Goal: Task Accomplishment & Management: Manage account settings

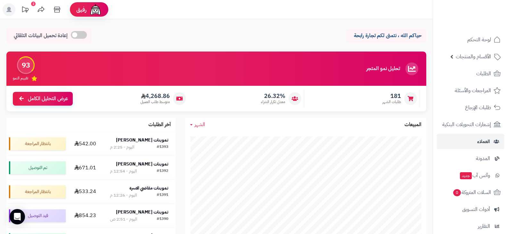
scroll to position [64, 0]
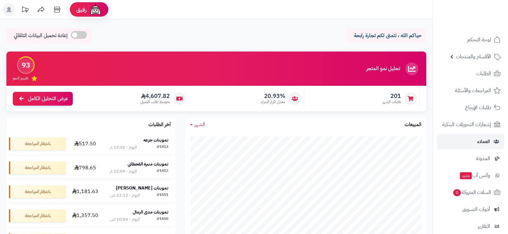
scroll to position [64, 0]
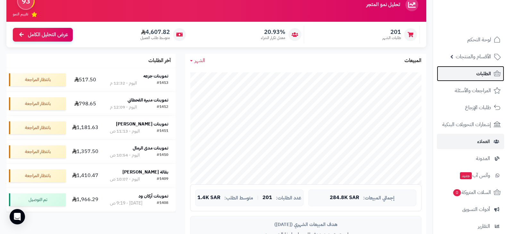
click at [465, 74] on link "الطلبات" at bounding box center [470, 73] width 67 height 15
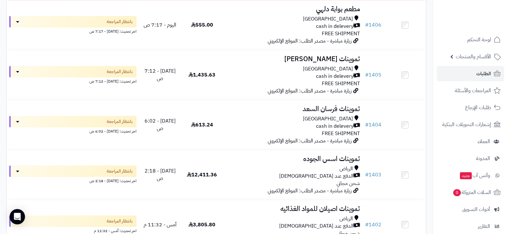
scroll to position [481, 0]
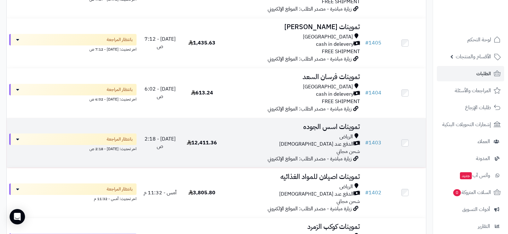
click at [315, 125] on h3 "تموينات اسس الجوده" at bounding box center [293, 126] width 135 height 7
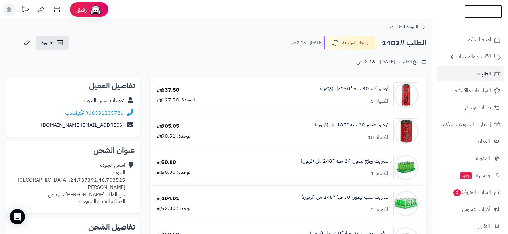
click at [469, 12] on img at bounding box center [482, 17] width 37 height 13
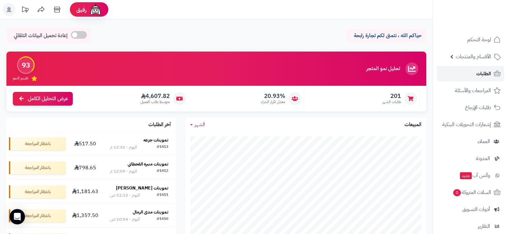
click at [485, 73] on span "الطلبات" at bounding box center [483, 73] width 15 height 9
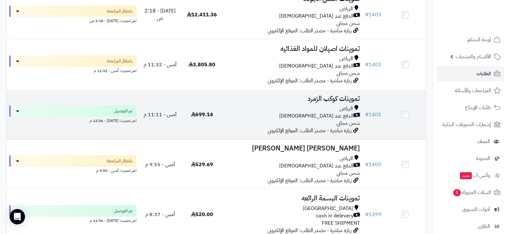
scroll to position [545, 0]
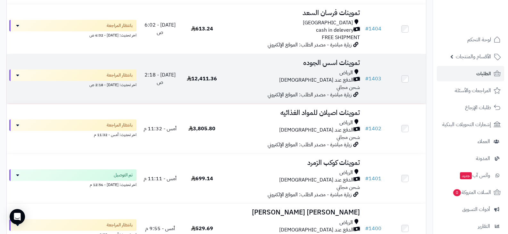
click at [323, 63] on h3 "تموينات اسس الجوده" at bounding box center [293, 62] width 135 height 7
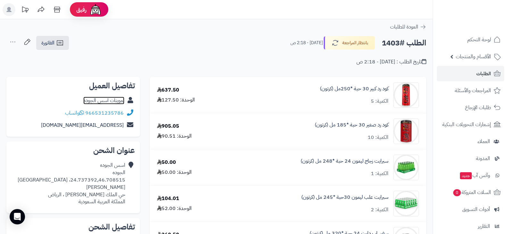
click at [114, 99] on link "تموينات اسس الجوده" at bounding box center [103, 101] width 41 height 8
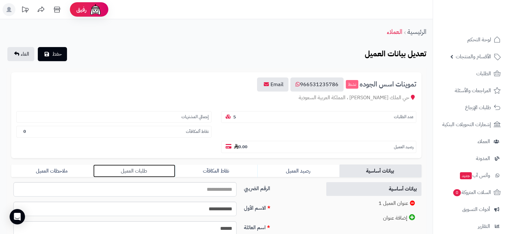
click at [135, 172] on link "طلبات العميل" at bounding box center [134, 171] width 82 height 13
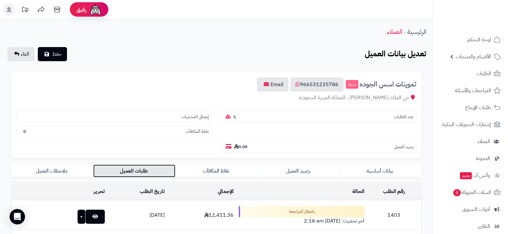
scroll to position [182, 0]
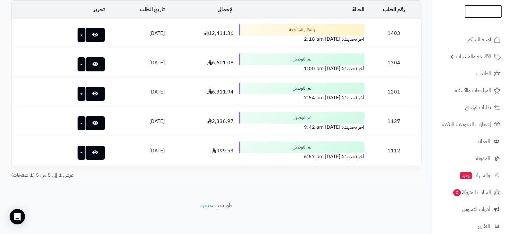
click at [480, 18] on img at bounding box center [482, 24] width 37 height 13
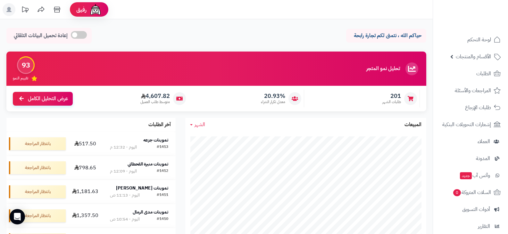
scroll to position [64, 0]
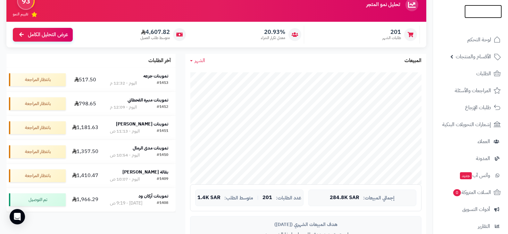
click at [483, 18] on img at bounding box center [482, 24] width 37 height 13
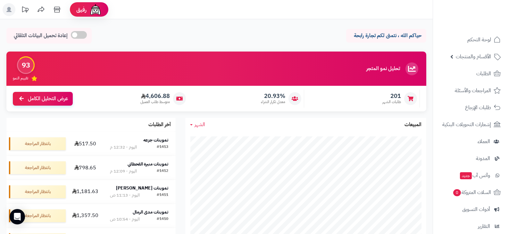
scroll to position [64, 0]
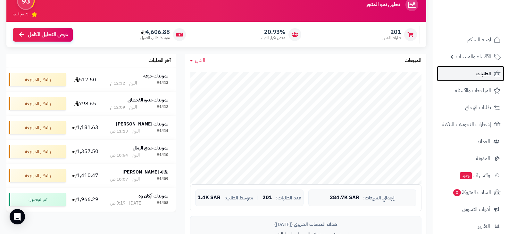
click at [482, 75] on span "الطلبات" at bounding box center [483, 73] width 15 height 9
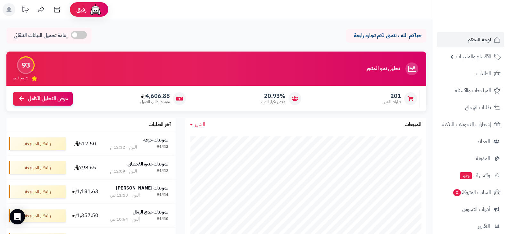
scroll to position [96, 0]
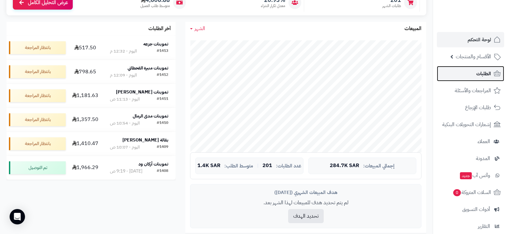
click at [481, 71] on span "الطلبات" at bounding box center [483, 73] width 15 height 9
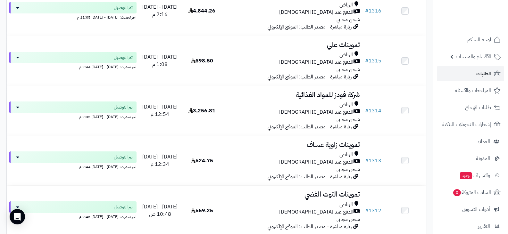
scroll to position [4940, 0]
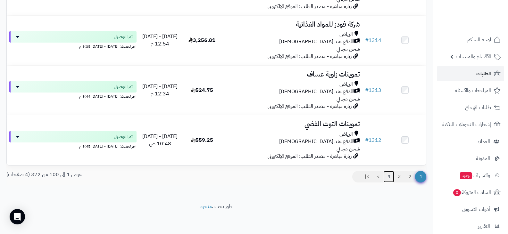
click at [390, 175] on link "4" at bounding box center [388, 177] width 11 height 12
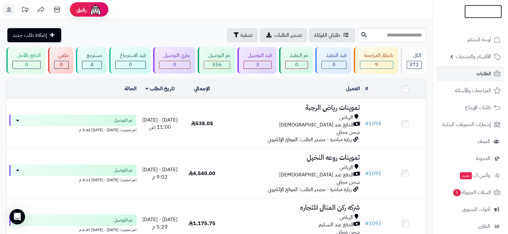
click at [471, 18] on img at bounding box center [482, 24] width 37 height 13
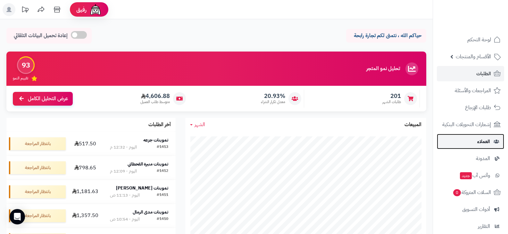
click at [483, 146] on span "العملاء" at bounding box center [483, 141] width 13 height 9
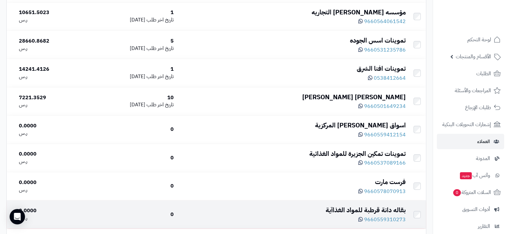
scroll to position [2779, 0]
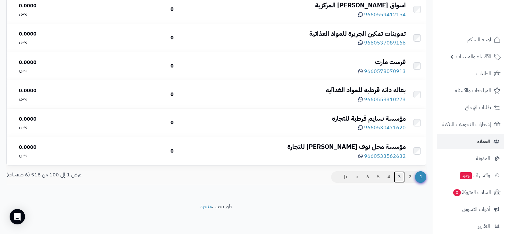
click at [398, 176] on link "3" at bounding box center [399, 177] width 11 height 12
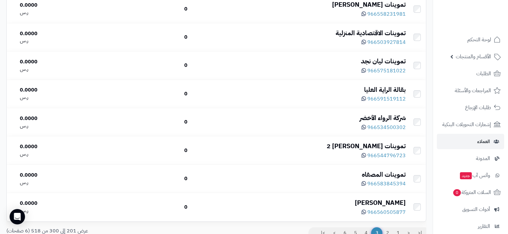
scroll to position [2779, 0]
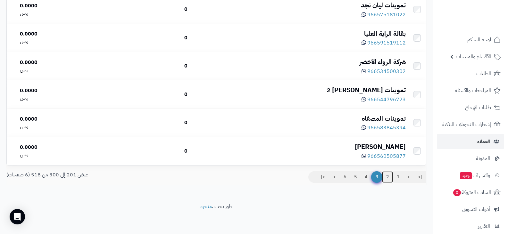
click at [386, 177] on link "2" at bounding box center [387, 177] width 11 height 12
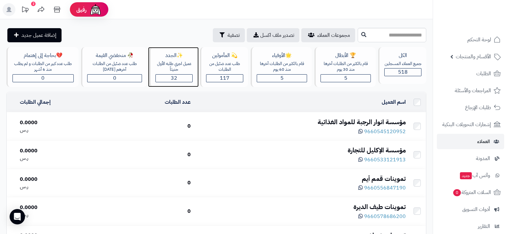
click at [178, 78] on div "32" at bounding box center [174, 78] width 37 height 7
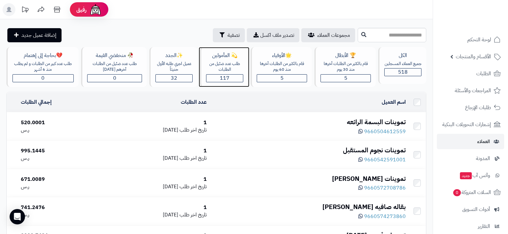
click at [216, 79] on div "117" at bounding box center [224, 78] width 37 height 7
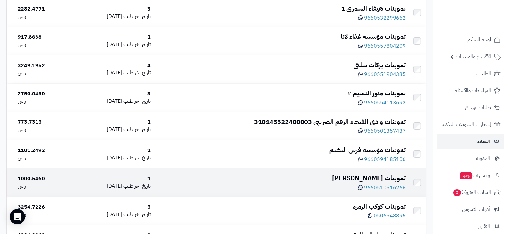
scroll to position [2755, 0]
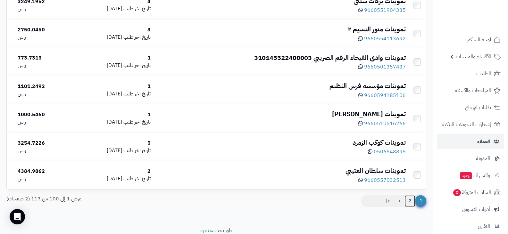
click at [409, 200] on link "2" at bounding box center [409, 201] width 11 height 12
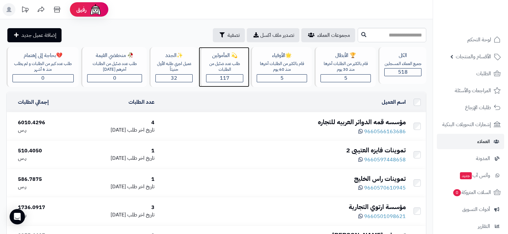
click at [223, 79] on span "117" at bounding box center [225, 78] width 10 height 8
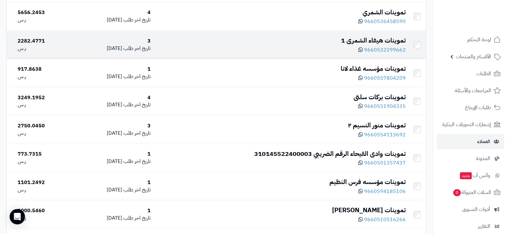
scroll to position [2755, 0]
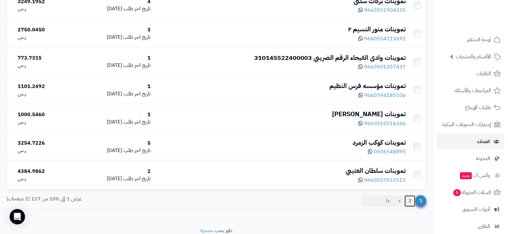
click at [409, 199] on link "2" at bounding box center [409, 201] width 11 height 12
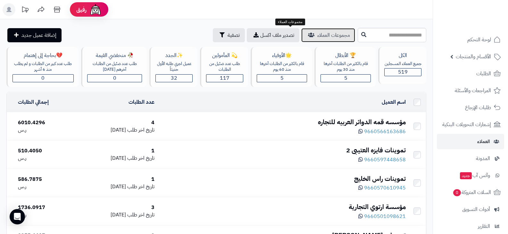
click at [301, 40] on link "مجموعات العملاء" at bounding box center [328, 35] width 54 height 14
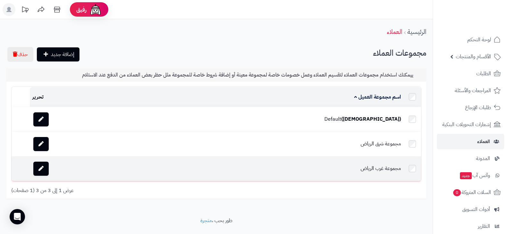
click at [399, 170] on td "مجموعة غرب الرياض" at bounding box center [256, 169] width 293 height 24
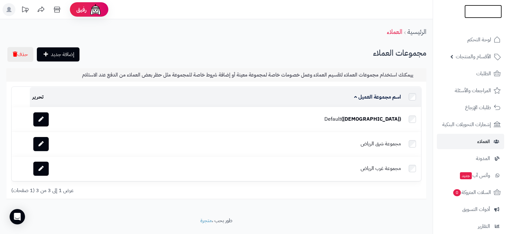
click at [479, 18] on img at bounding box center [482, 24] width 37 height 13
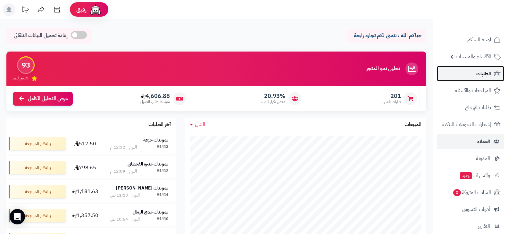
click at [473, 73] on link "الطلبات" at bounding box center [470, 73] width 67 height 15
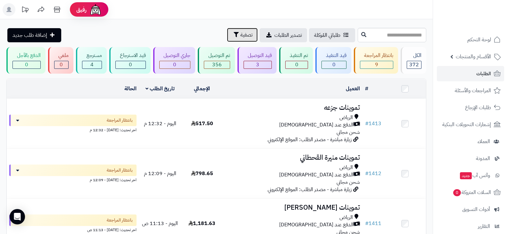
click at [227, 39] on button "تصفية" at bounding box center [242, 35] width 31 height 14
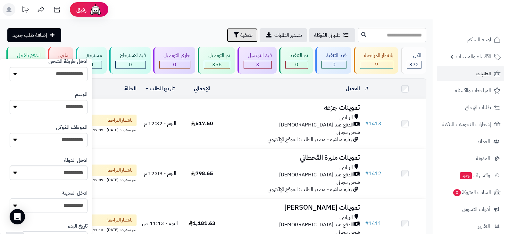
scroll to position [256, 0]
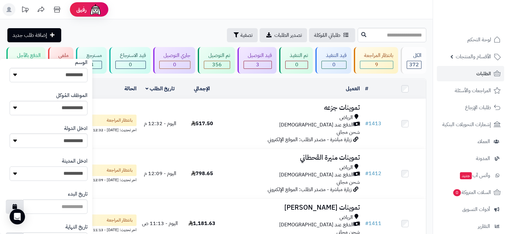
click at [37, 176] on select "**********" at bounding box center [49, 174] width 78 height 14
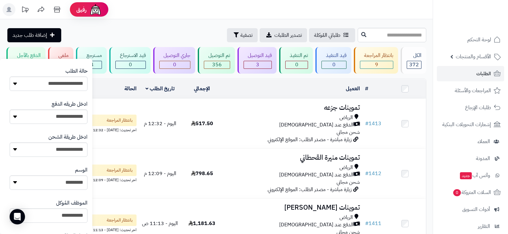
scroll to position [85, 0]
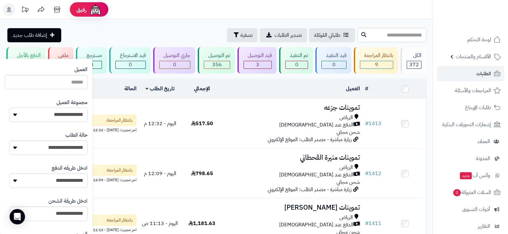
click at [54, 114] on select "**********" at bounding box center [49, 115] width 78 height 14
select select "*"
click at [10, 108] on select "**********" at bounding box center [49, 115] width 78 height 14
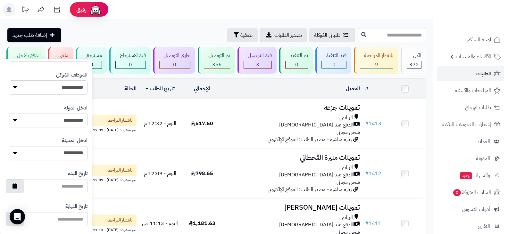
scroll to position [341, 0]
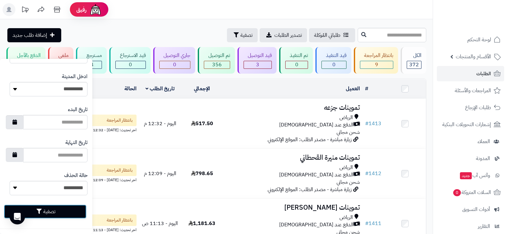
click at [68, 212] on button "تصفية" at bounding box center [45, 212] width 83 height 14
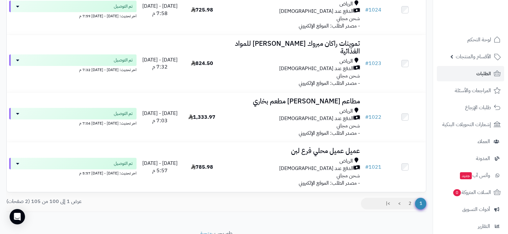
scroll to position [4984, 0]
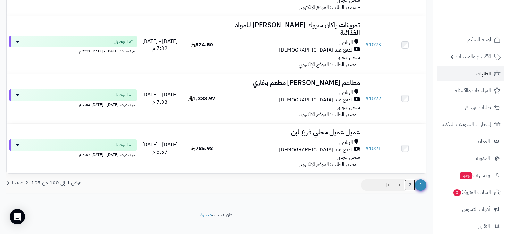
click at [409, 179] on link "2" at bounding box center [409, 185] width 11 height 12
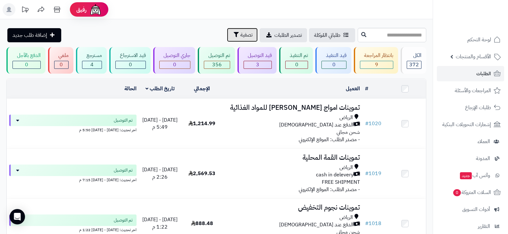
click at [240, 37] on span "تصفية" at bounding box center [246, 35] width 12 height 8
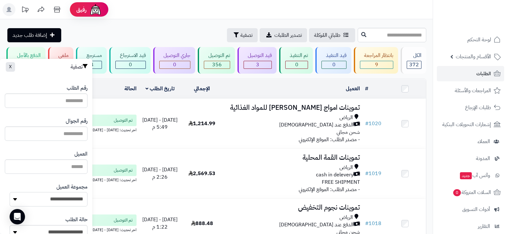
click at [74, 195] on select "**********" at bounding box center [49, 199] width 78 height 14
select select "*"
click at [10, 192] on select "**********" at bounding box center [49, 199] width 78 height 14
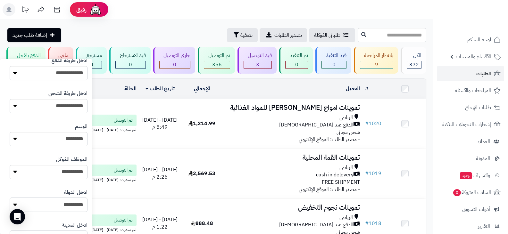
scroll to position [341, 0]
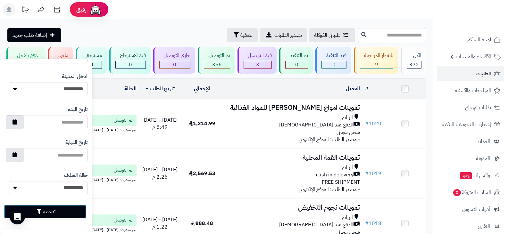
click at [53, 215] on button "تصفية" at bounding box center [45, 212] width 83 height 14
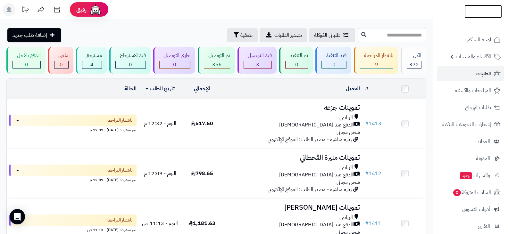
click at [469, 18] on img at bounding box center [482, 24] width 37 height 13
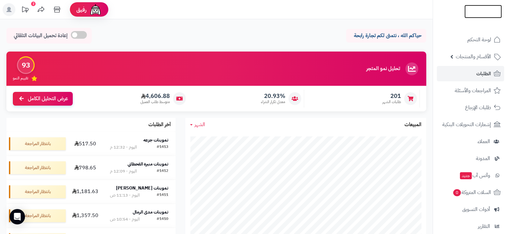
click at [474, 13] on img at bounding box center [482, 19] width 37 height 13
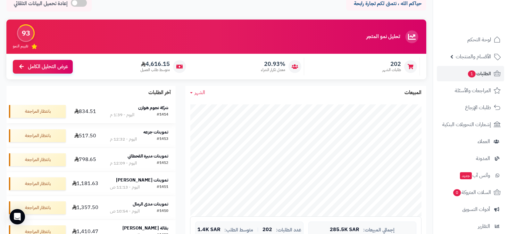
scroll to position [64, 0]
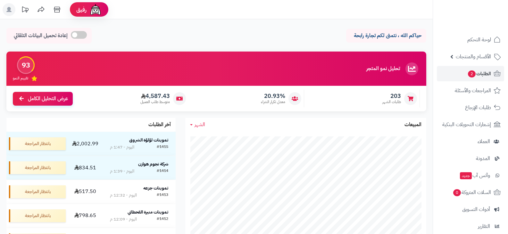
scroll to position [64, 0]
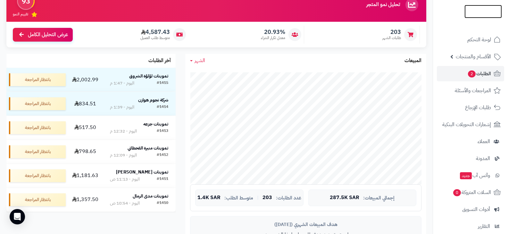
click at [482, 11] on img at bounding box center [482, 11] width 37 height 13
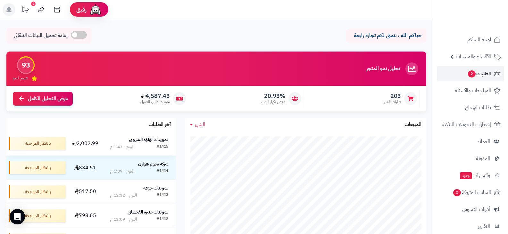
click at [148, 138] on strong "تموينات لؤلؤة الشروق" at bounding box center [148, 139] width 39 height 7
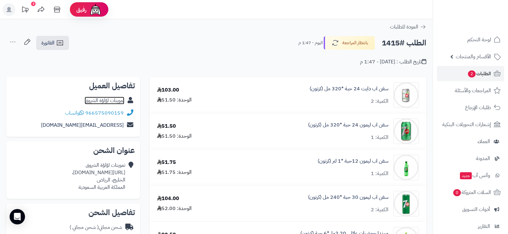
click at [112, 101] on link "تموينات لؤلؤة الشروق" at bounding box center [105, 101] width 40 height 8
click at [474, 18] on img at bounding box center [482, 24] width 37 height 13
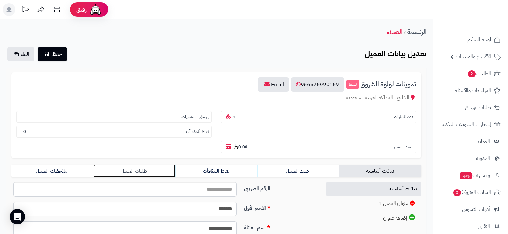
click at [134, 173] on link "طلبات العميل" at bounding box center [134, 171] width 82 height 13
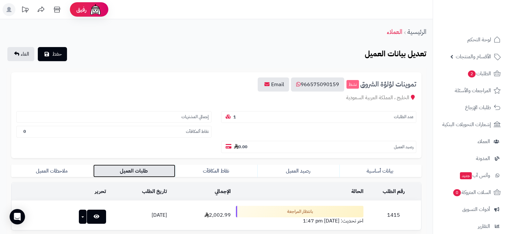
scroll to position [64, 0]
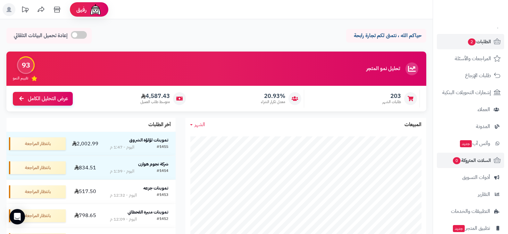
scroll to position [64, 0]
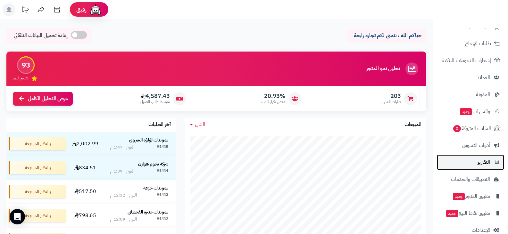
click at [477, 164] on span "التقارير" at bounding box center [483, 162] width 12 height 9
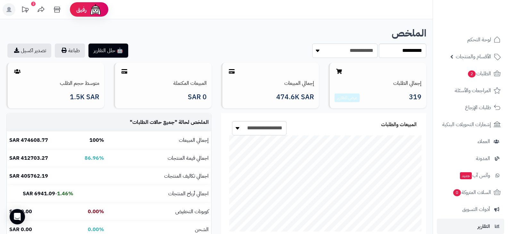
click at [352, 53] on select "**********" at bounding box center [344, 51] width 65 height 14
click at [405, 52] on select "**********" at bounding box center [402, 51] width 47 height 14
click at [241, 48] on section "**********" at bounding box center [323, 51] width 205 height 14
click at [324, 51] on select "**********" at bounding box center [344, 51] width 65 height 14
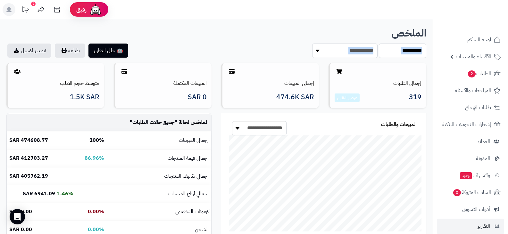
click at [394, 51] on select "**********" at bounding box center [402, 51] width 47 height 14
select select "******"
click at [379, 44] on select "**********" at bounding box center [402, 51] width 47 height 14
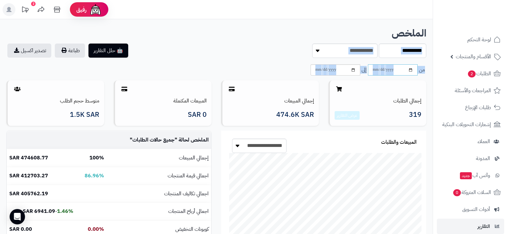
click at [407, 70] on input "date" at bounding box center [393, 69] width 50 height 11
type input "**********"
click at [352, 71] on input "date" at bounding box center [335, 69] width 50 height 11
type input "**********"
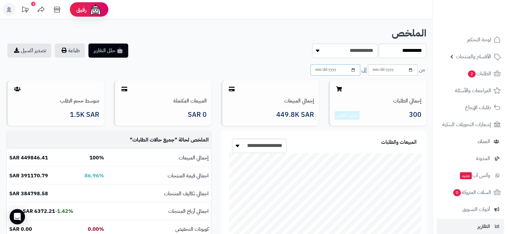
click at [356, 69] on input "**********" at bounding box center [335, 69] width 50 height 11
type input "**********"
click at [480, 18] on img at bounding box center [482, 24] width 37 height 13
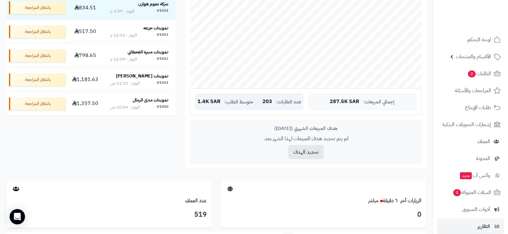
scroll to position [96, 0]
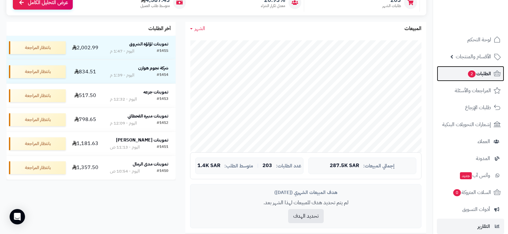
click at [481, 73] on span "الطلبات 2" at bounding box center [479, 73] width 24 height 9
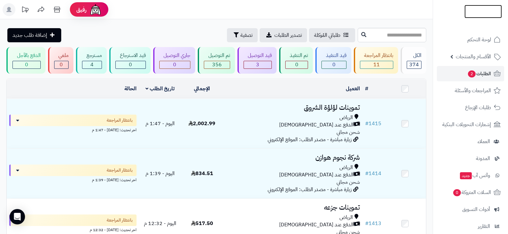
click at [472, 11] on img at bounding box center [482, 11] width 37 height 13
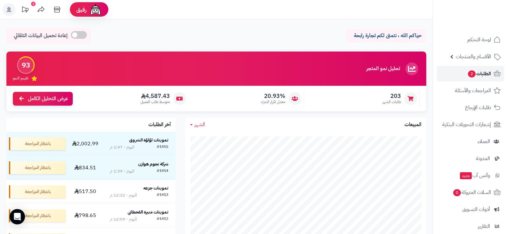
click at [483, 75] on span "الطلبات 2" at bounding box center [479, 73] width 24 height 9
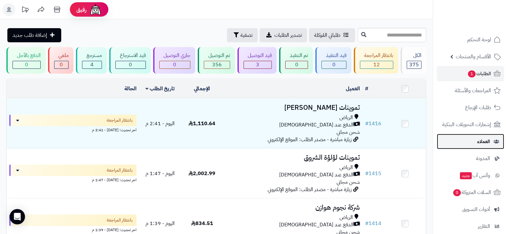
click at [480, 144] on span "العملاء" at bounding box center [483, 141] width 13 height 9
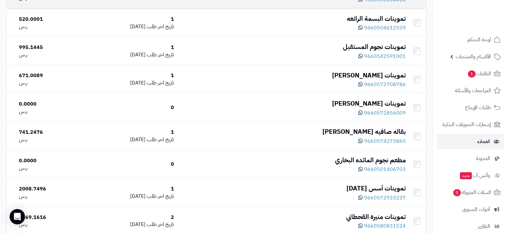
scroll to position [32, 0]
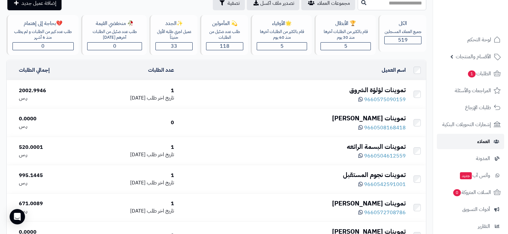
click at [478, 144] on span "العملاء" at bounding box center [483, 141] width 13 height 9
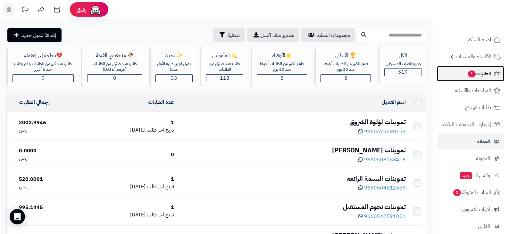
click at [481, 72] on span "الطلبات 1" at bounding box center [479, 73] width 24 height 9
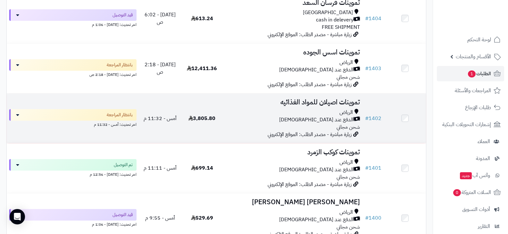
scroll to position [673, 0]
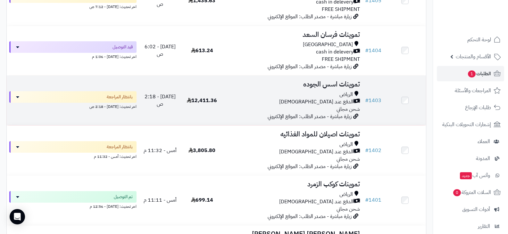
click at [311, 93] on div "الرياض" at bounding box center [293, 94] width 135 height 7
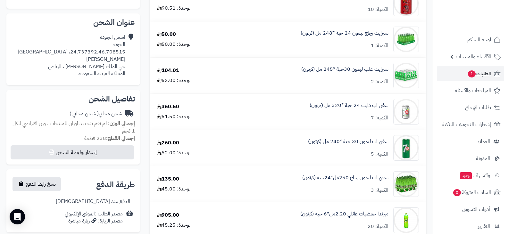
scroll to position [32, 0]
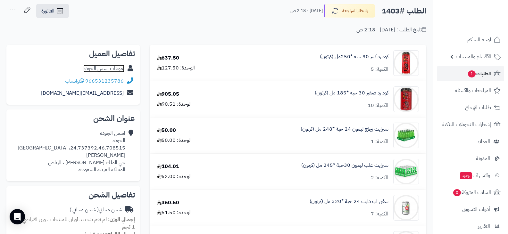
click at [114, 68] on link "تموينات اسس الجوده" at bounding box center [103, 69] width 41 height 8
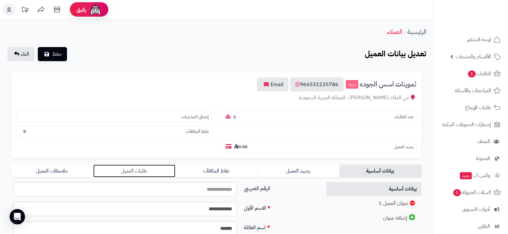
click at [138, 171] on link "طلبات العميل" at bounding box center [134, 171] width 82 height 13
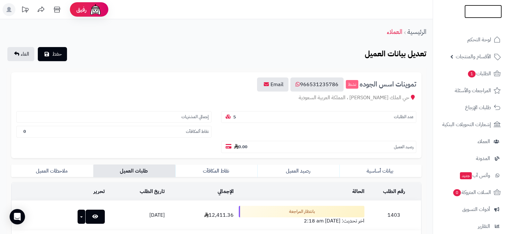
click at [474, 18] on img at bounding box center [482, 24] width 37 height 13
